Goal: Task Accomplishment & Management: Complete application form

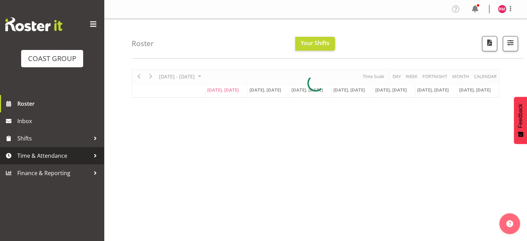
click at [41, 156] on span "Time & Attendance" at bounding box center [53, 155] width 73 height 10
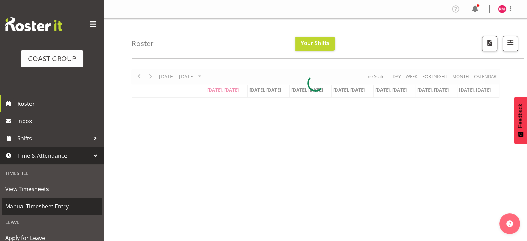
click at [60, 206] on span "Manual Timesheet Entry" at bounding box center [52, 206] width 94 height 10
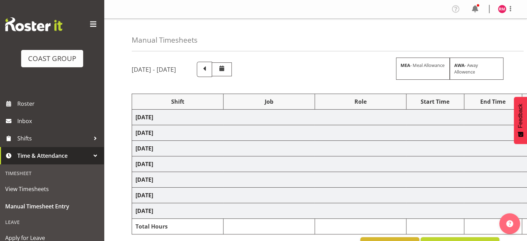
select select "62215"
select select "9477"
select select "62215"
select select "9477"
select select "62215"
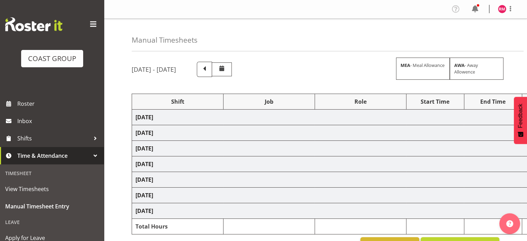
select select "9477"
select select "62215"
select select "9477"
select select "62215"
select select "9477"
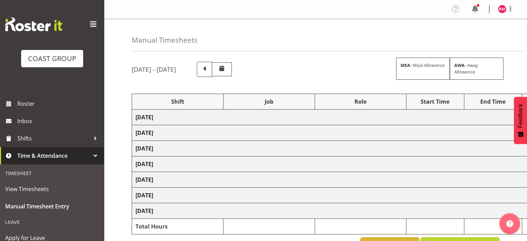
select select "7"
select select "45"
select select "62215"
select select "9477"
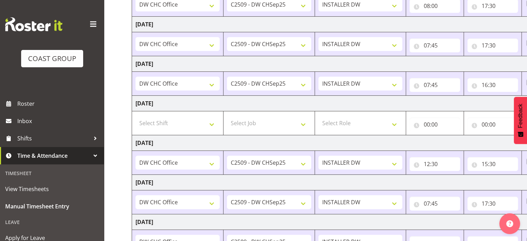
scroll to position [188, 0]
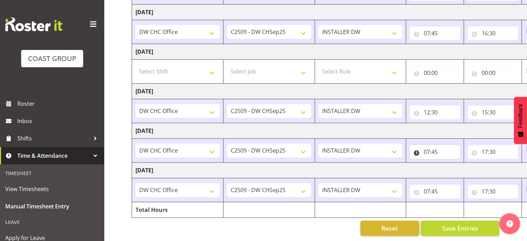
click at [434, 150] on input "07:45" at bounding box center [435, 152] width 51 height 14
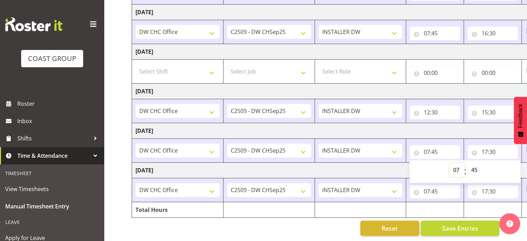
click at [458, 169] on select "00 01 02 03 04 05 06 07 08 09 10 11 12 13 14 15 16 17 18 19 20 21 22 23" at bounding box center [457, 170] width 16 height 14
select select "8"
click at [449, 163] on select "00 01 02 03 04 05 06 07 08 09 10 11 12 13 14 15 16 17 18 19 20 21 22 23" at bounding box center [457, 170] width 16 height 14
type input "08:45"
click at [478, 163] on select "00 01 02 03 04 05 06 07 08 09 10 11 12 13 14 15 16 17 18 19 20 21 22 23 24 25 2…" at bounding box center [475, 170] width 16 height 14
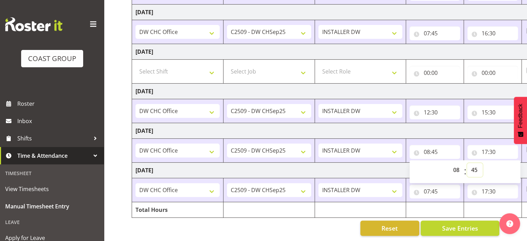
select select "15"
click at [467, 163] on select "00 01 02 03 04 05 06 07 08 09 10 11 12 13 14 15 16 17 18 19 20 21 22 23 24 25 2…" at bounding box center [475, 170] width 16 height 14
type input "08:15"
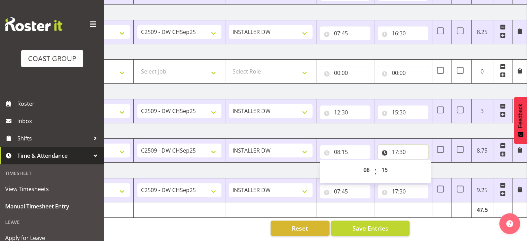
click at [410, 146] on input "17:30" at bounding box center [403, 152] width 51 height 14
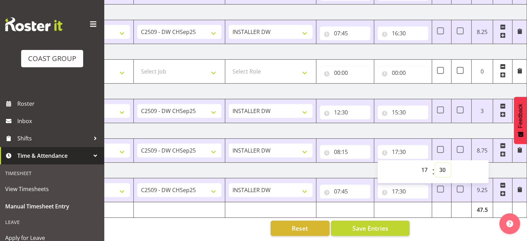
click at [439, 165] on select "00 01 02 03 04 05 06 07 08 09 10 11 12 13 14 15 16 17 18 19 20 21 22 23 24 25 2…" at bounding box center [443, 170] width 16 height 14
select select "0"
click at [435, 163] on select "00 01 02 03 04 05 06 07 08 09 10 11 12 13 14 15 16 17 18 19 20 21 22 23 24 25 2…" at bounding box center [443, 170] width 16 height 14
type input "17:00"
click at [422, 125] on td "Monday 29th September 2025" at bounding box center [284, 131] width 485 height 16
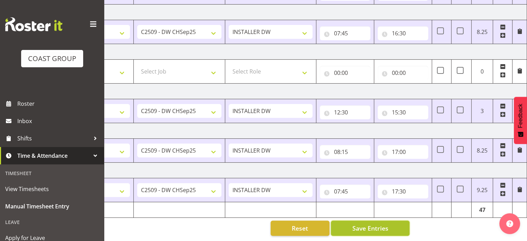
click at [372, 227] on span "Save Entries" at bounding box center [370, 228] width 36 height 9
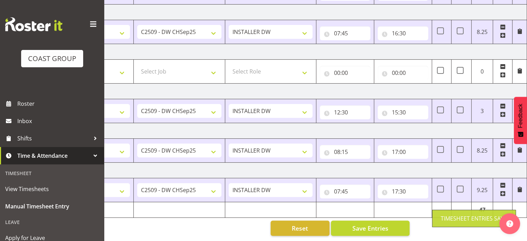
click at [401, 163] on td "Tuesday 30th September 2025" at bounding box center [284, 171] width 485 height 16
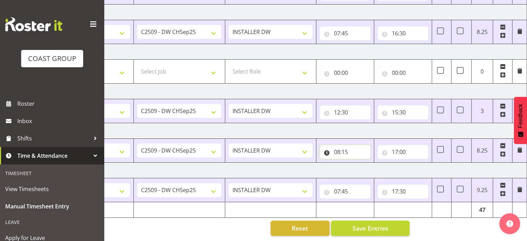
click at [348, 146] on input "08:15" at bounding box center [345, 152] width 51 height 14
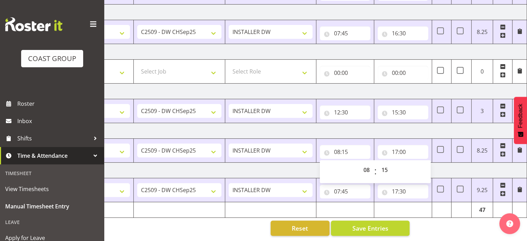
drag, startPoint x: 364, startPoint y: 122, endPoint x: 369, endPoint y: 124, distance: 5.0
click at [364, 123] on td "Monday 29th September 2025" at bounding box center [284, 131] width 485 height 16
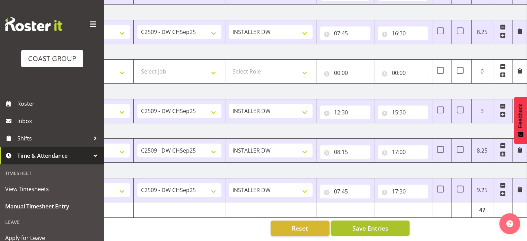
click at [376, 224] on span "Save Entries" at bounding box center [370, 228] width 36 height 9
